Goal: Navigation & Orientation: Find specific page/section

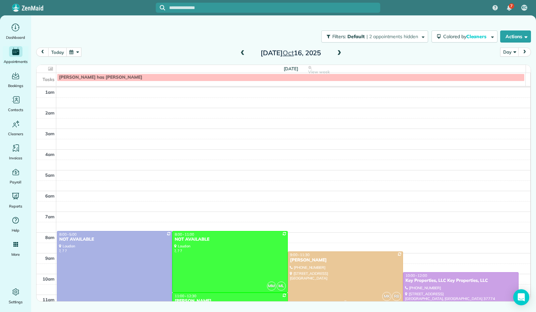
scroll to position [124, 0]
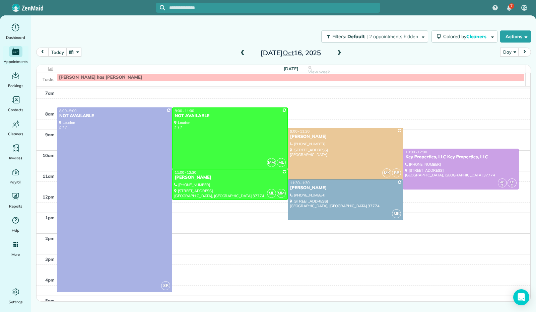
click at [338, 55] on span at bounding box center [339, 53] width 7 height 6
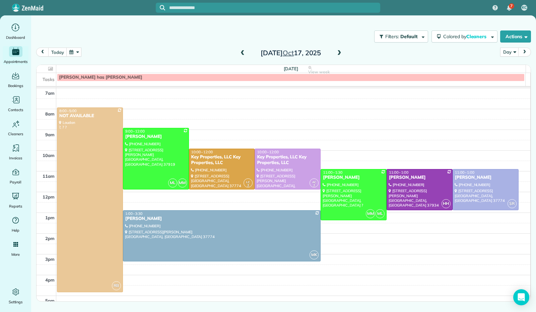
click at [338, 55] on span at bounding box center [339, 53] width 7 height 6
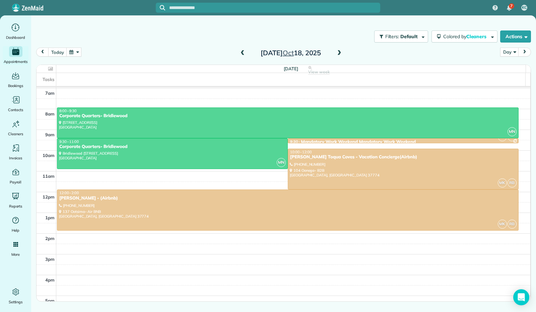
click at [338, 55] on span at bounding box center [339, 53] width 7 height 6
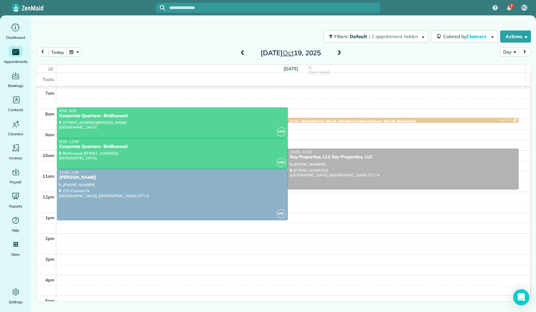
click at [338, 55] on span at bounding box center [339, 53] width 7 height 6
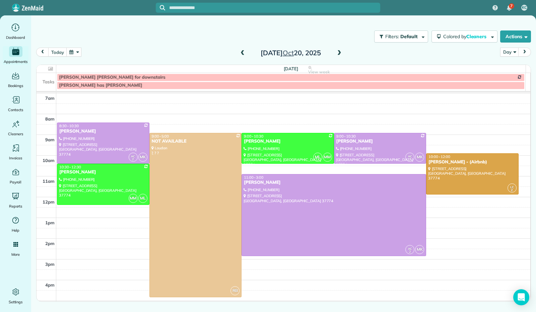
click at [339, 53] on span at bounding box center [339, 53] width 7 height 6
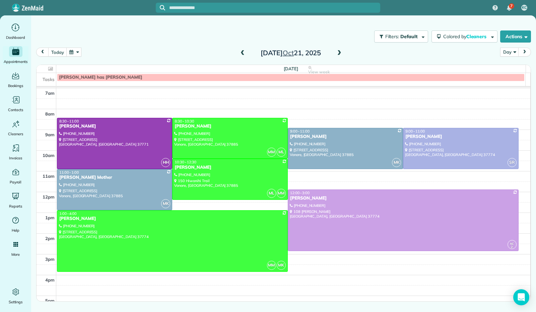
click at [339, 53] on span at bounding box center [339, 53] width 7 height 6
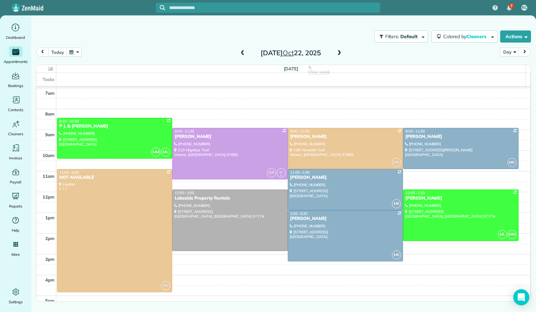
click at [339, 53] on span at bounding box center [339, 53] width 7 height 6
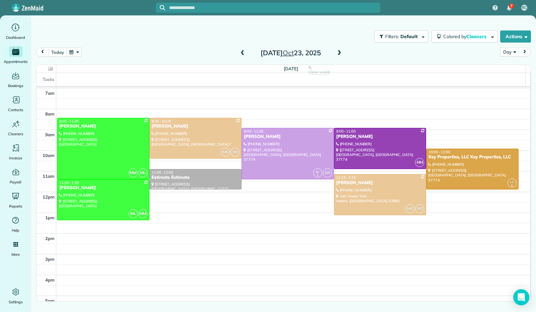
click at [339, 53] on span at bounding box center [339, 53] width 7 height 6
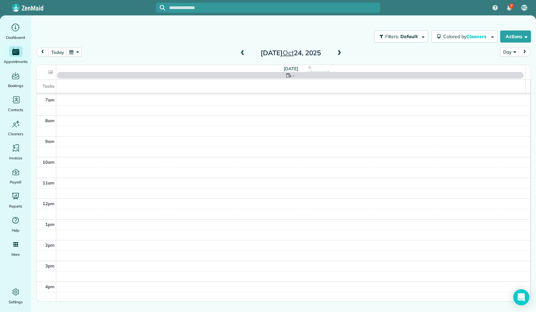
click at [339, 53] on span at bounding box center [339, 53] width 7 height 6
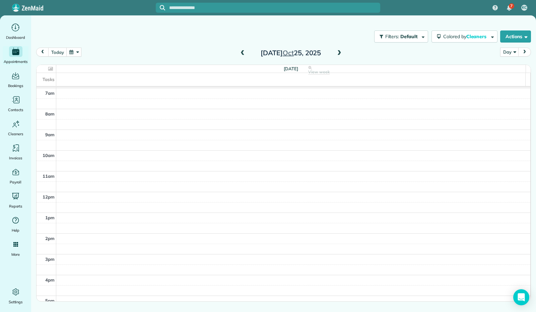
click at [339, 53] on span at bounding box center [339, 53] width 7 height 6
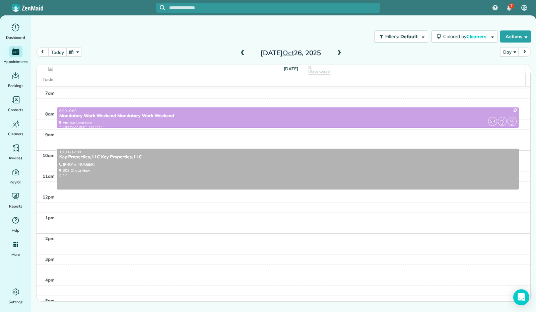
click at [339, 53] on span at bounding box center [339, 53] width 7 height 6
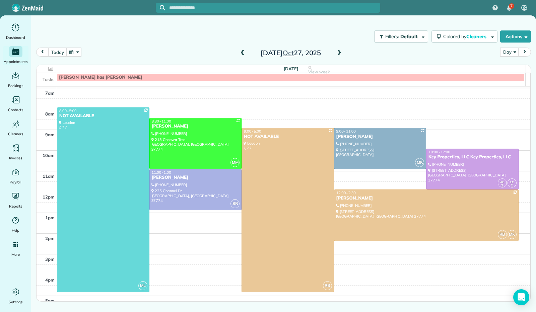
click at [339, 53] on span at bounding box center [339, 53] width 7 height 6
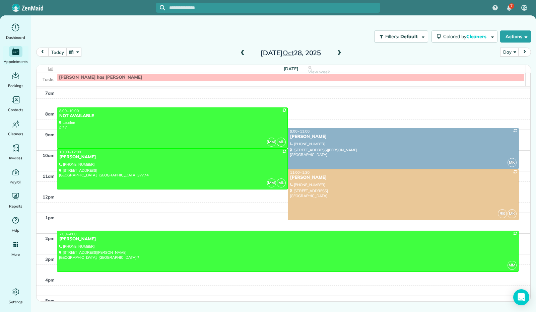
click at [339, 53] on span at bounding box center [339, 53] width 7 height 6
